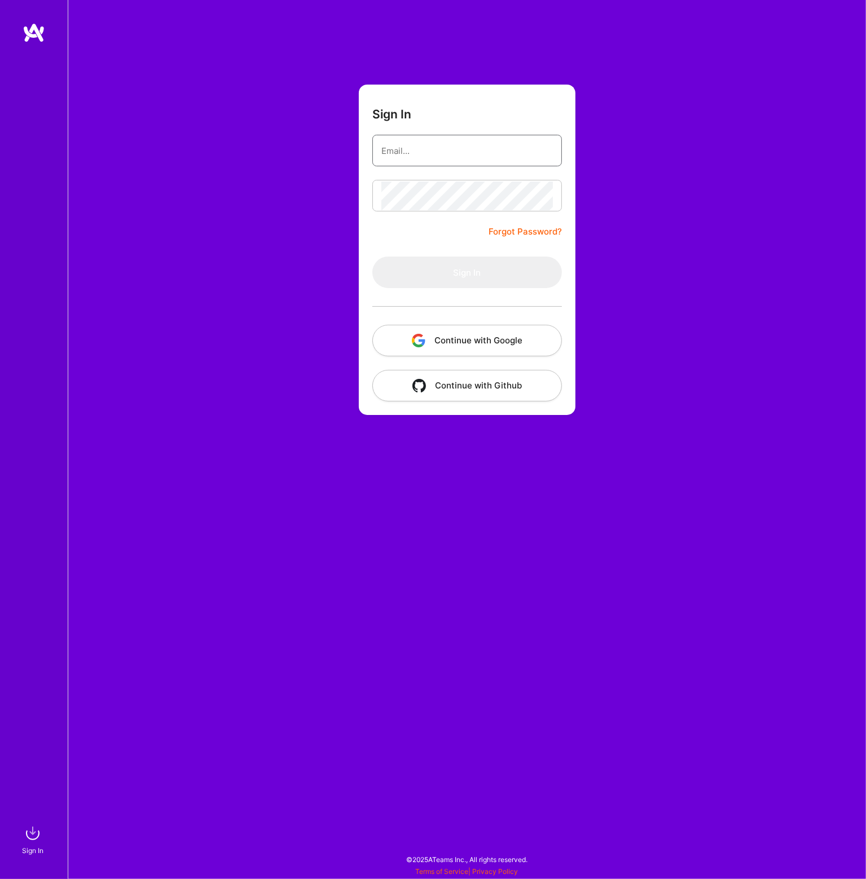
click at [523, 151] on input "email" at bounding box center [466, 150] width 171 height 29
type input "[EMAIL_ADDRESS][DOMAIN_NAME]"
click at [438, 275] on button "Sign In" at bounding box center [466, 273] width 189 height 32
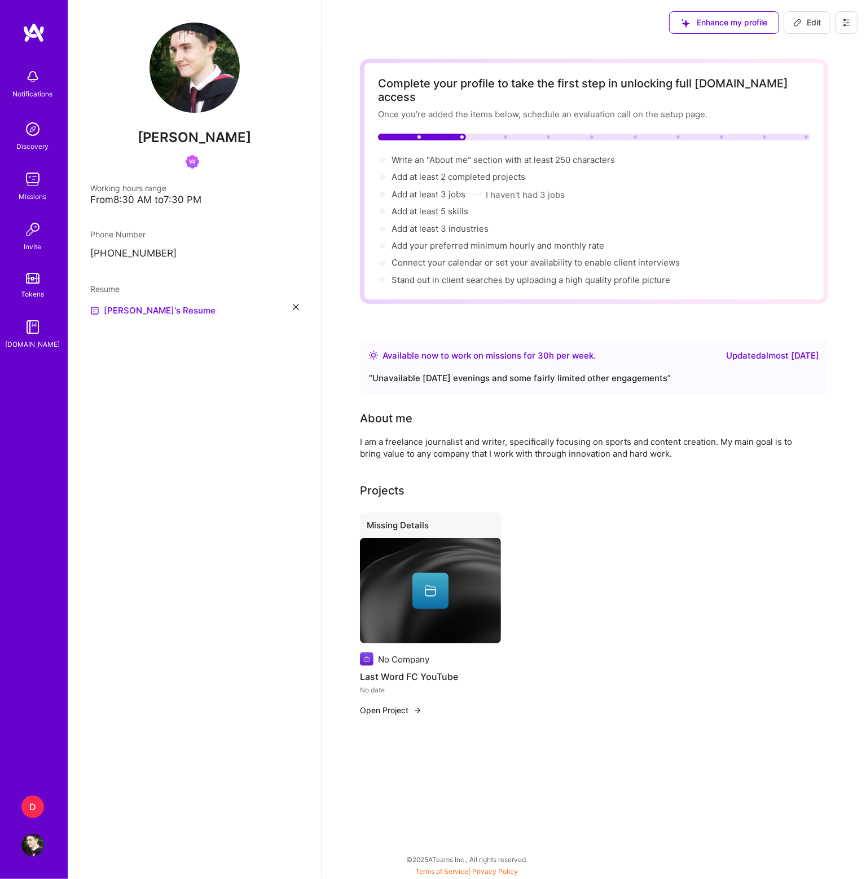
click at [36, 806] on div "D" at bounding box center [32, 807] width 23 height 23
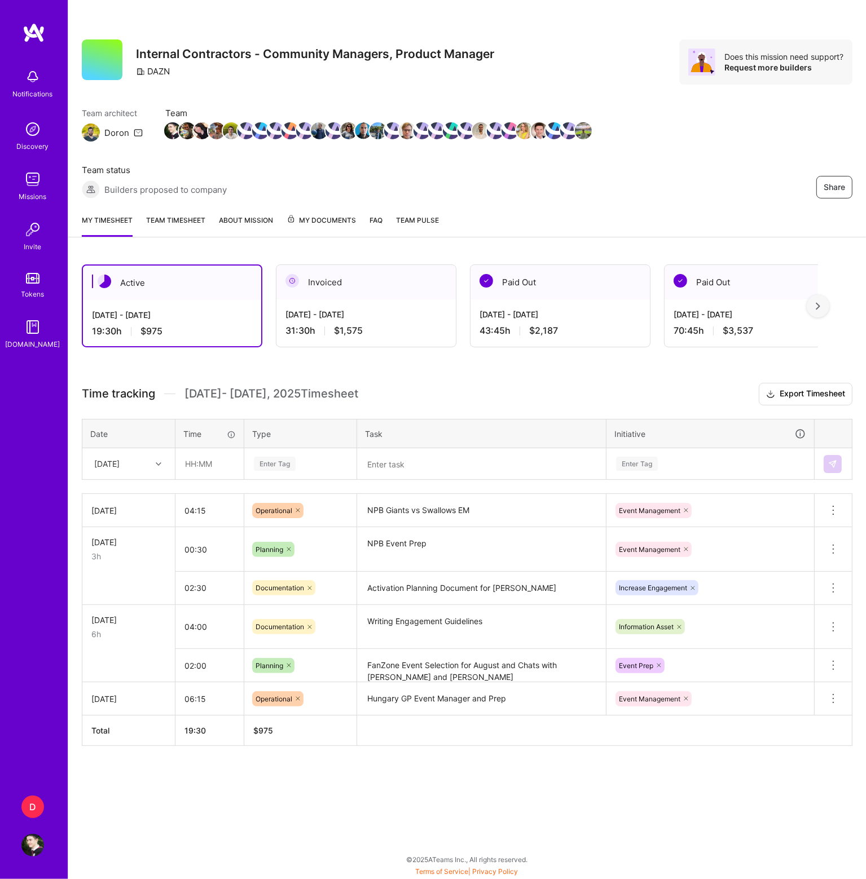
click at [143, 466] on div "[DATE]" at bounding box center [120, 463] width 63 height 19
click at [126, 612] on div "[DATE]" at bounding box center [128, 621] width 91 height 21
click at [219, 462] on input "text" at bounding box center [209, 464] width 67 height 30
type input "00:45"
click at [412, 464] on textarea at bounding box center [481, 464] width 246 height 30
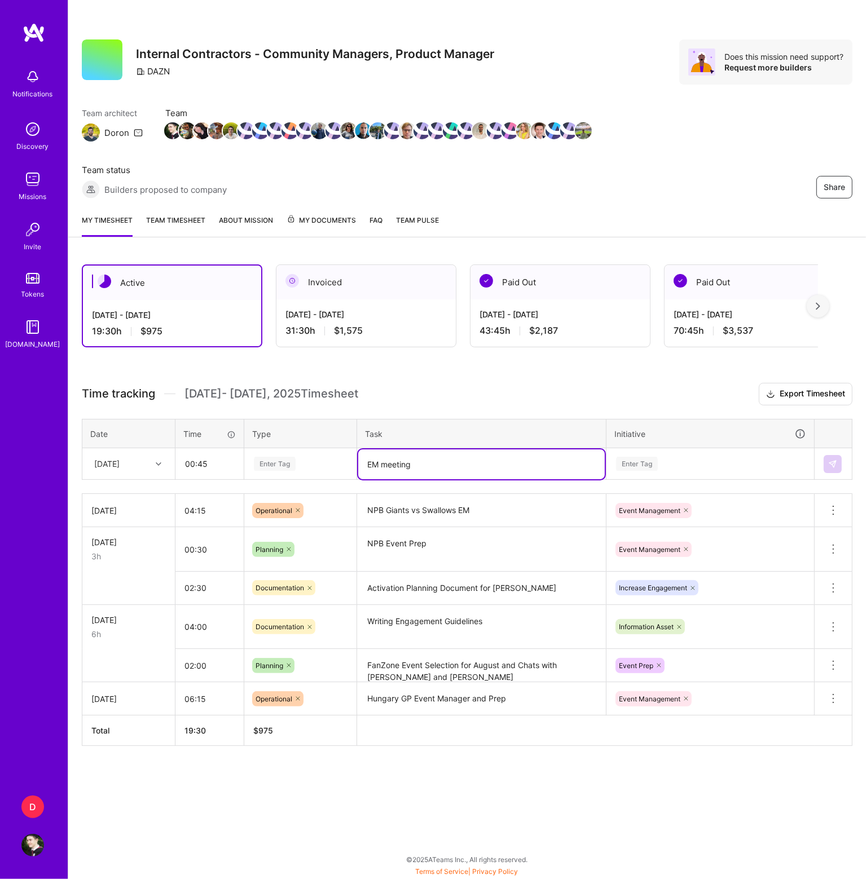
type textarea "EM meeting"
click at [285, 466] on div "Enter Tag" at bounding box center [275, 463] width 42 height 17
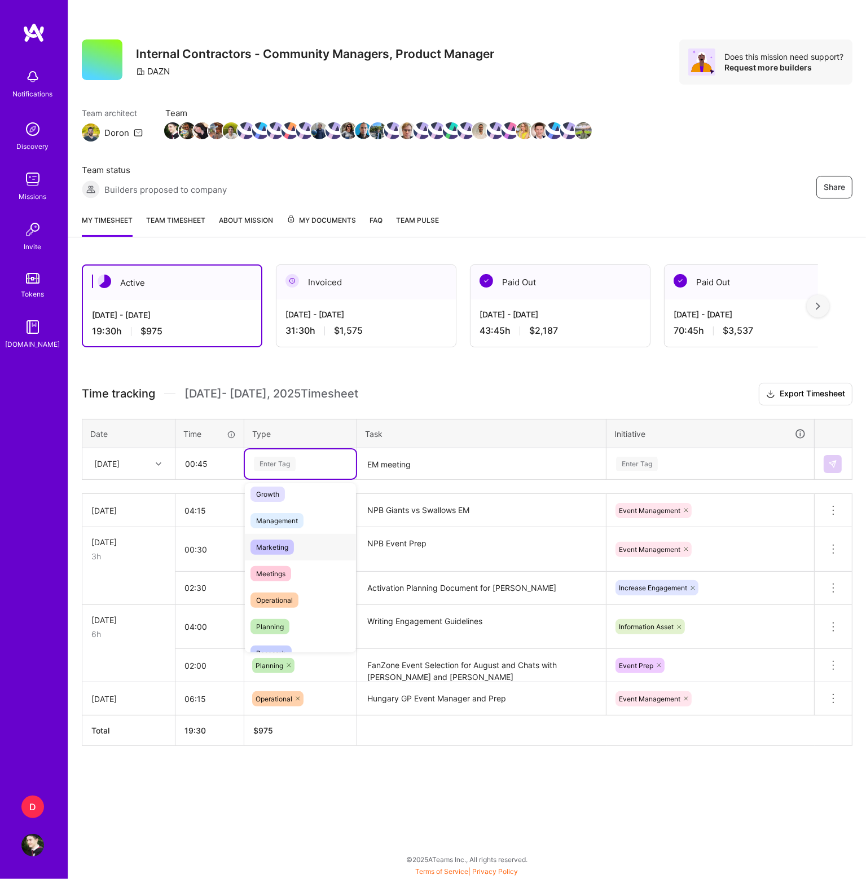
scroll to position [169, 0]
click at [274, 521] on span "Meetings" at bounding box center [270, 517] width 41 height 15
click at [634, 461] on div "Enter Tag" at bounding box center [637, 463] width 42 height 17
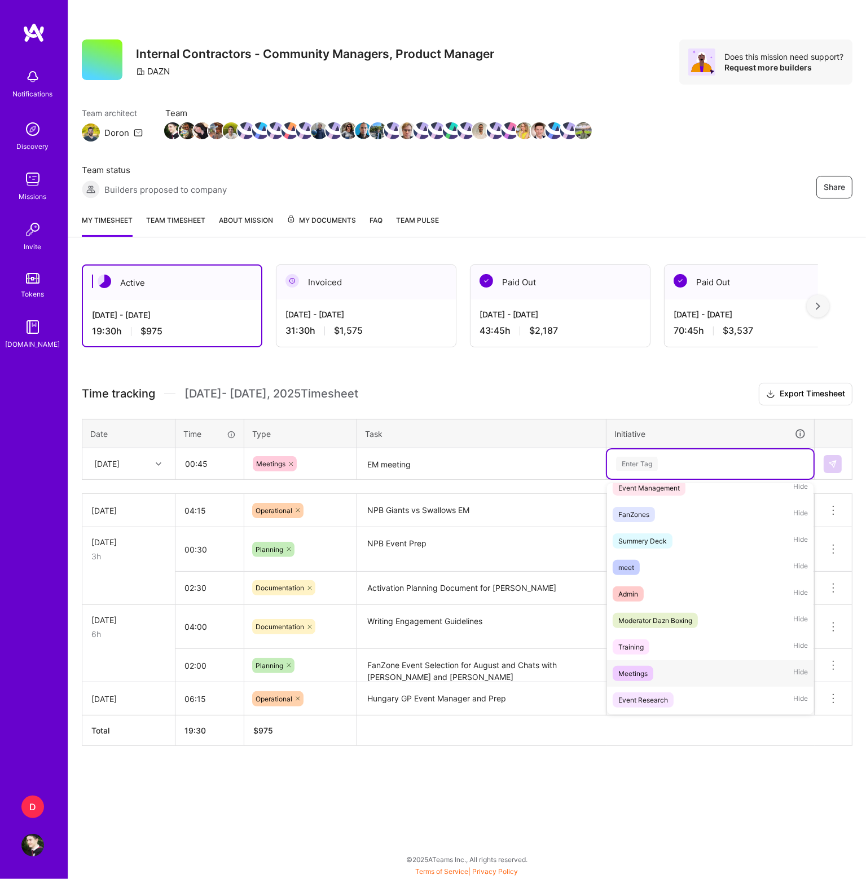
click at [636, 675] on div "Meetings" at bounding box center [632, 674] width 29 height 12
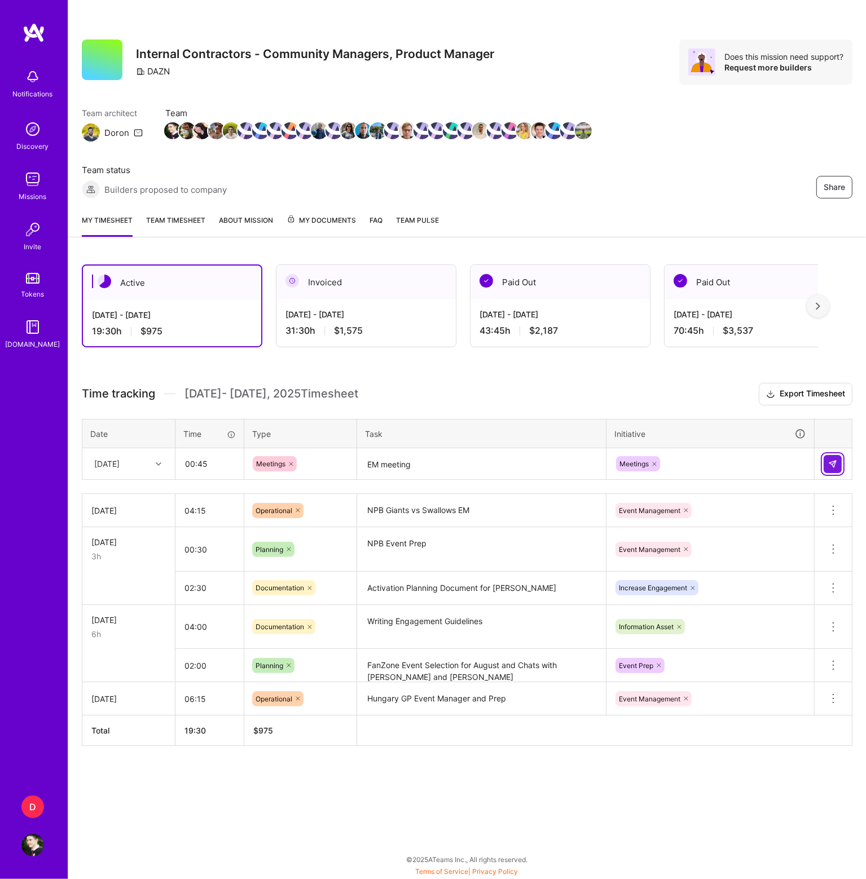
click at [837, 463] on button at bounding box center [832, 464] width 18 height 18
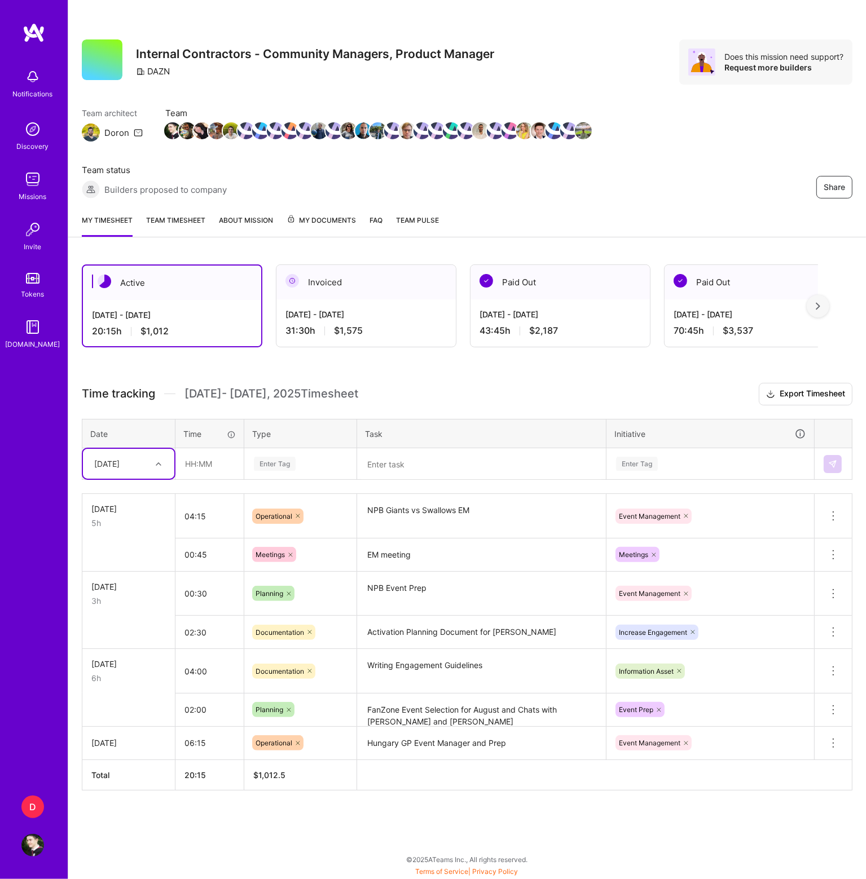
click at [144, 469] on div "[DATE]" at bounding box center [120, 463] width 63 height 19
